Goal: Task Accomplishment & Management: Use online tool/utility

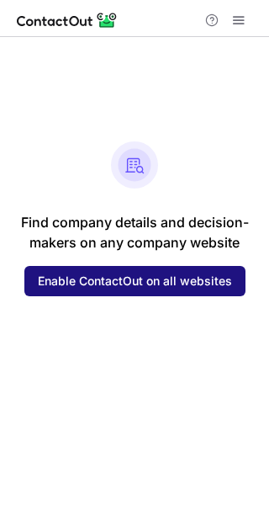
click at [186, 286] on span "Enable ContactOut on all websites" at bounding box center [135, 280] width 194 height 13
click at [133, 284] on span "Enable ContactOut on all websites" at bounding box center [135, 280] width 194 height 13
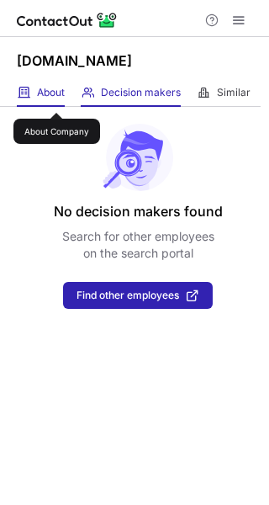
click at [56, 98] on span "About" at bounding box center [51, 92] width 28 height 13
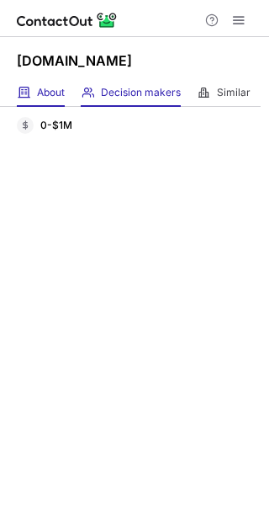
click at [108, 100] on div "Decision makers View Employees" at bounding box center [131, 93] width 100 height 28
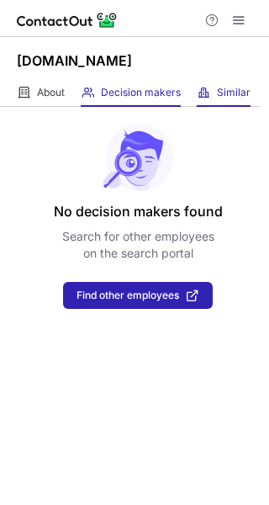
click at [207, 95] on span at bounding box center [203, 92] width 13 height 13
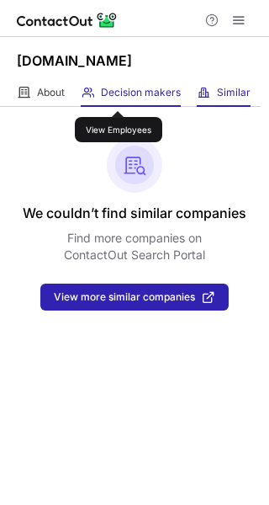
click at [119, 96] on span "Decision makers" at bounding box center [141, 92] width 80 height 13
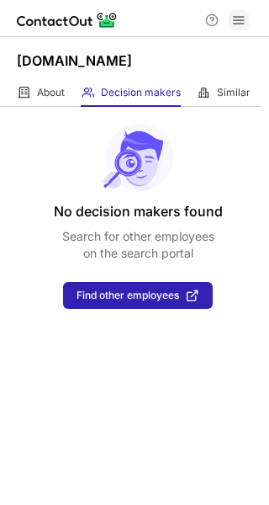
click at [237, 22] on span at bounding box center [238, 19] width 13 height 13
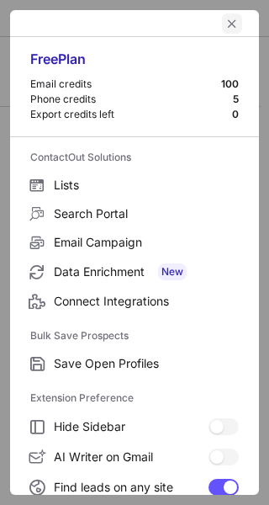
click at [225, 22] on span "left-button" at bounding box center [231, 23] width 13 height 13
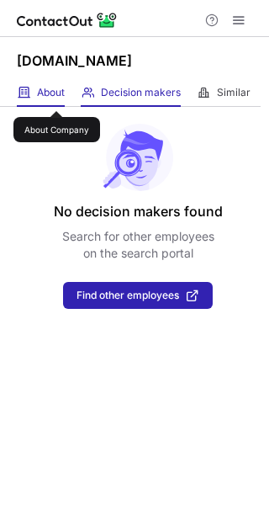
click at [56, 96] on span "About" at bounding box center [51, 92] width 28 height 13
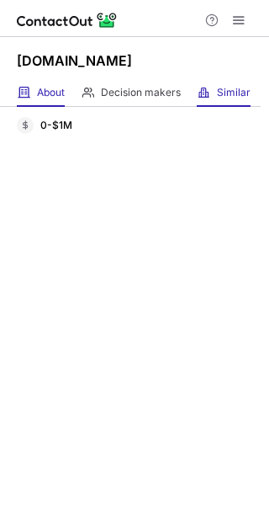
click at [210, 93] on span at bounding box center [203, 92] width 13 height 13
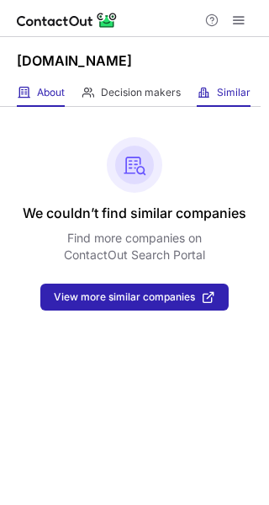
click at [50, 101] on div "About About Company" at bounding box center [41, 93] width 48 height 28
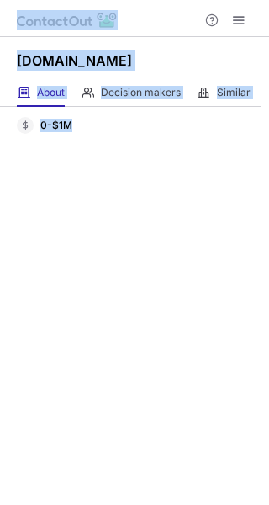
drag, startPoint x: 136, startPoint y: 23, endPoint x: 246, endPoint y: 138, distance: 159.4
click at [246, 138] on div "Help & Support Wbacs.in About About Company Decision makers View Employees Simi…" at bounding box center [134, 252] width 269 height 505
click at [147, 56] on div "Wbacs.in" at bounding box center [134, 58] width 269 height 42
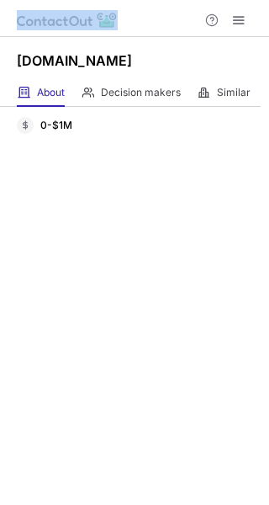
drag, startPoint x: 140, startPoint y: 19, endPoint x: 171, endPoint y: 23, distance: 30.6
click at [171, 23] on div "Help & Support" at bounding box center [134, 18] width 269 height 37
drag, startPoint x: 244, startPoint y: 18, endPoint x: 262, endPoint y: 77, distance: 62.3
click at [262, 77] on div "Help & Support Wbacs.in About About Company Decision makers View Employees Simi…" at bounding box center [134, 252] width 269 height 505
